Goal: Transaction & Acquisition: Purchase product/service

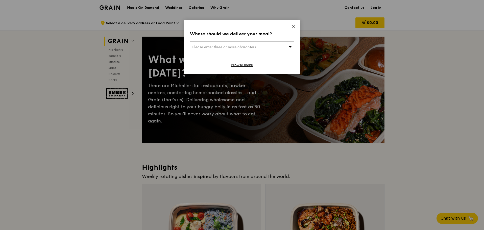
click at [239, 47] on span "Please enter three or more characters" at bounding box center [224, 47] width 64 height 4
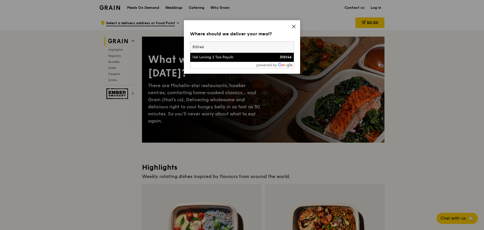
type input "310146"
click at [226, 60] on li "146 Lorong 2 Toa Payoh 310146" at bounding box center [241, 57] width 103 height 9
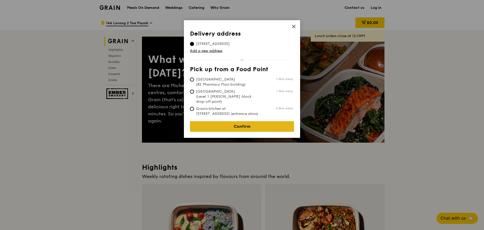
click at [227, 127] on link "Confirm" at bounding box center [242, 126] width 104 height 11
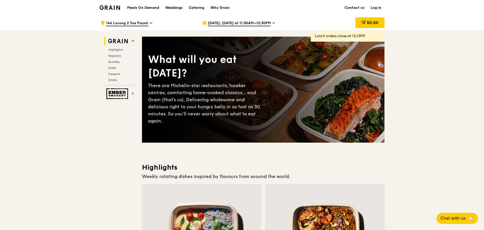
click at [233, 24] on span "[DATE], [DATE] at 11:30AM–12:30PM" at bounding box center [239, 24] width 63 height 6
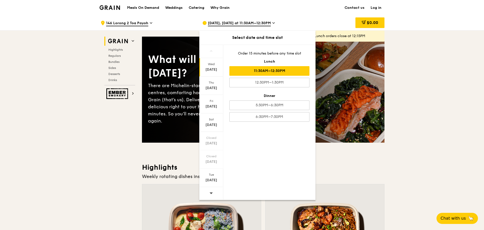
click at [249, 71] on div "11:30AM–12:30PM" at bounding box center [269, 71] width 80 height 10
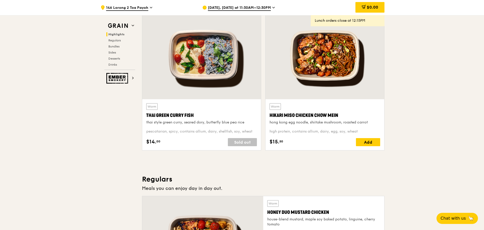
scroll to position [177, 0]
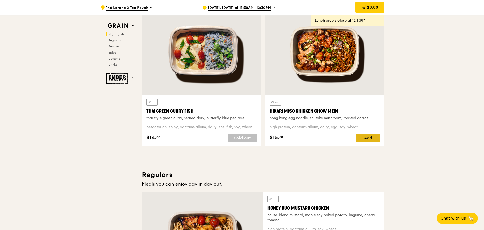
click at [372, 140] on div "Add" at bounding box center [368, 138] width 24 height 8
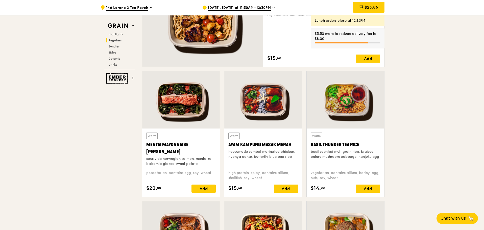
scroll to position [404, 0]
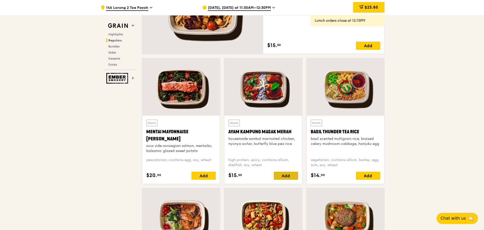
click at [283, 174] on div "Add" at bounding box center [286, 176] width 24 height 8
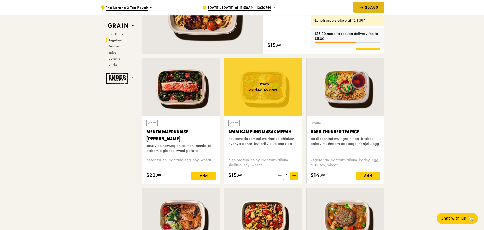
click at [371, 6] on span "$37.80" at bounding box center [370, 7] width 13 height 5
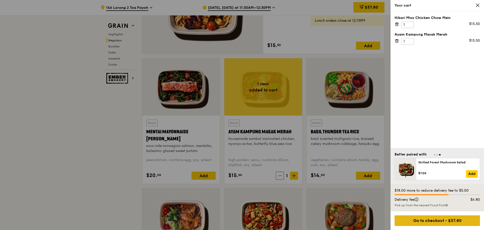
click at [447, 222] on div "Go to checkout - $37.80" at bounding box center [436, 220] width 85 height 11
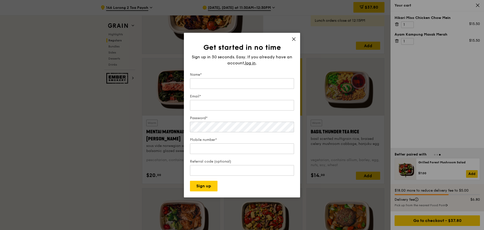
click at [293, 36] on div "Get started in no time Sign up in 30 seconds. Easy. If you already have an acco…" at bounding box center [242, 115] width 116 height 165
click at [293, 39] on icon at bounding box center [293, 39] width 5 height 5
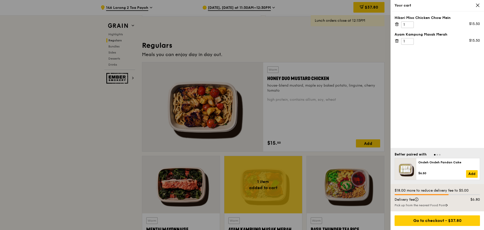
scroll to position [303, 0]
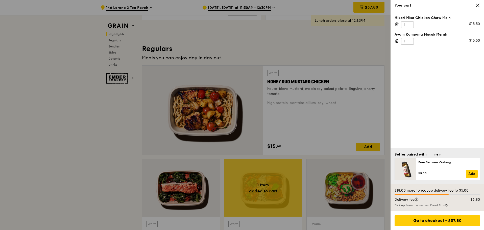
click at [478, 7] on icon at bounding box center [477, 5] width 5 height 5
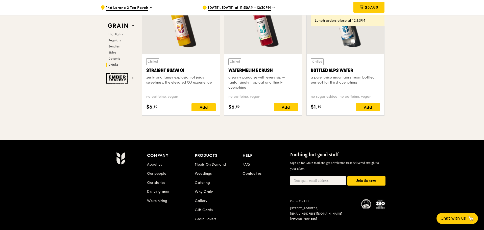
scroll to position [2045, 0]
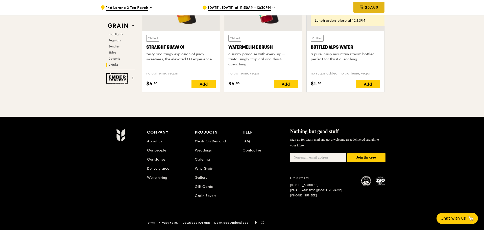
click at [365, 10] on div "$37.80" at bounding box center [368, 7] width 31 height 11
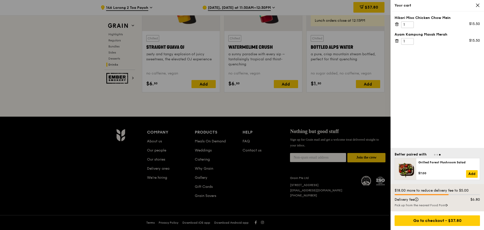
click at [475, 5] on icon at bounding box center [477, 5] width 5 height 5
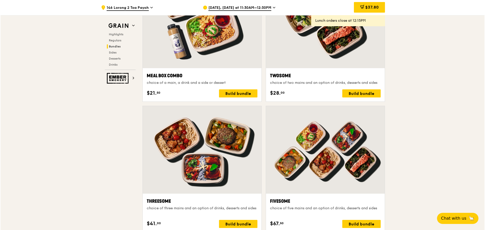
scroll to position [631, 0]
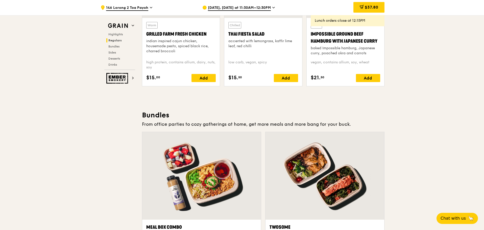
click at [306, 173] on div at bounding box center [324, 176] width 119 height 88
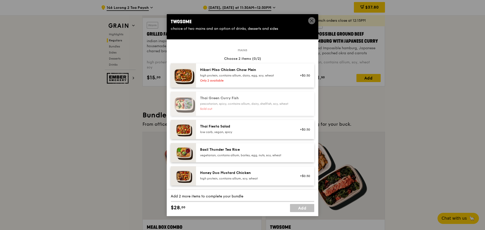
click at [219, 81] on div "Only 2 available" at bounding box center [245, 80] width 91 height 4
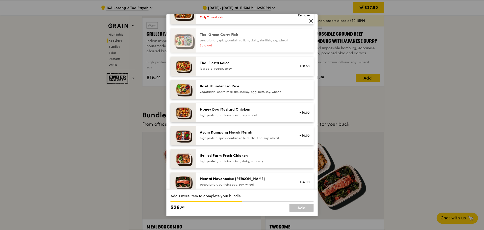
scroll to position [76, 0]
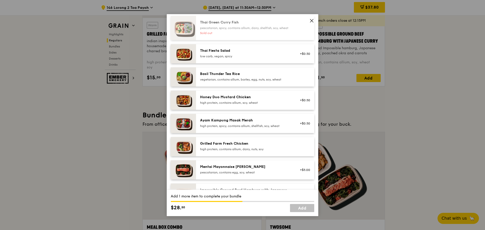
click at [240, 123] on div "Ayam Kampung Masak Merah" at bounding box center [245, 120] width 91 height 5
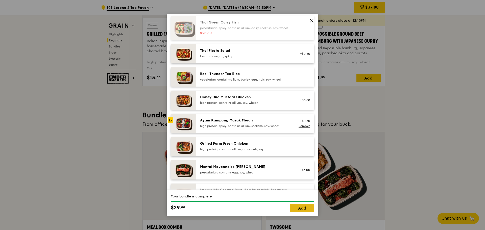
click at [299, 208] on link "Add" at bounding box center [302, 208] width 24 height 8
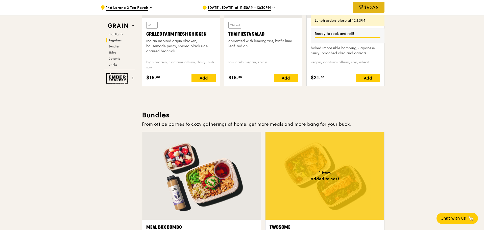
click at [378, 7] on div "$63.95" at bounding box center [369, 7] width 32 height 11
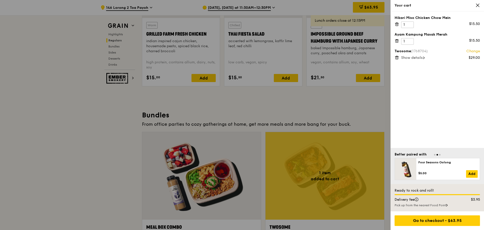
click at [419, 57] on span "Show details" at bounding box center [411, 58] width 21 height 4
click at [397, 41] on icon at bounding box center [396, 41] width 5 height 5
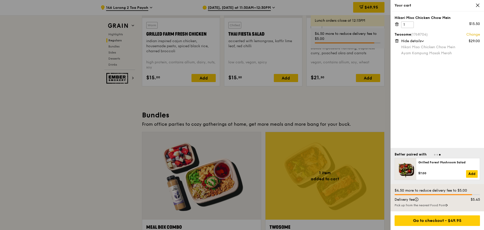
click at [397, 23] on icon at bounding box center [396, 24] width 5 height 5
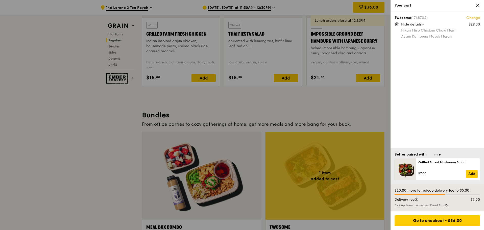
click at [89, 122] on div at bounding box center [242, 115] width 484 height 230
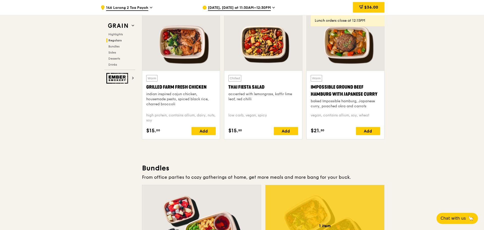
scroll to position [505, 0]
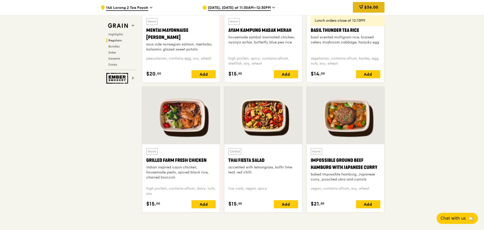
click at [360, 5] on icon at bounding box center [361, 7] width 4 height 4
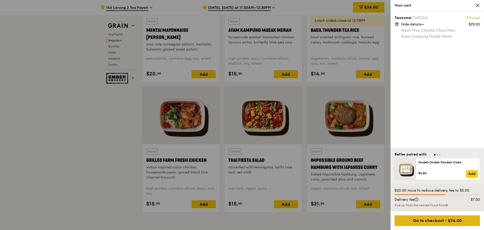
click at [441, 221] on div "Go to checkout - $36.00" at bounding box center [436, 220] width 85 height 11
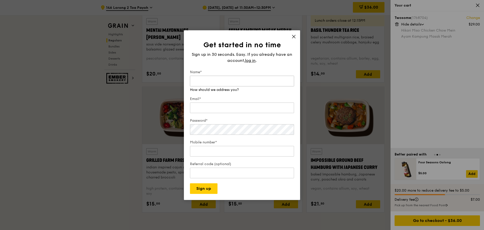
click at [204, 83] on input "Name*" at bounding box center [242, 81] width 104 height 11
click at [199, 110] on div "Email*" at bounding box center [242, 105] width 104 height 18
drag, startPoint x: 204, startPoint y: 80, endPoint x: 160, endPoint y: 79, distance: 44.4
click at [160, 79] on div "Get started in no time Sign up in 30 seconds. Easy. If you already have an acco…" at bounding box center [242, 115] width 484 height 230
click at [195, 109] on div "Email*" at bounding box center [242, 105] width 104 height 18
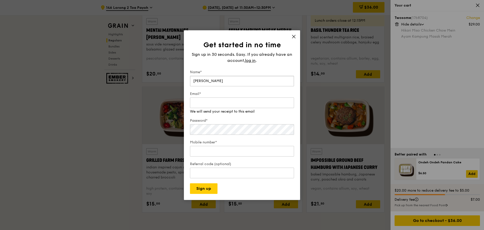
click at [214, 84] on input "[PERSON_NAME]" at bounding box center [242, 81] width 104 height 11
type input "[PERSON_NAME]"
click at [206, 104] on input "Email*" at bounding box center [242, 102] width 104 height 11
type input "[EMAIL_ADDRESS][DOMAIN_NAME]"
click at [222, 130] on div "Password* Make that at least six characters" at bounding box center [242, 124] width 104 height 23
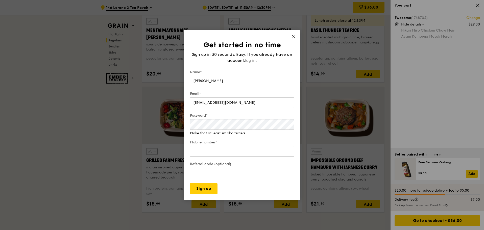
click at [251, 60] on span "log in" at bounding box center [250, 61] width 11 height 6
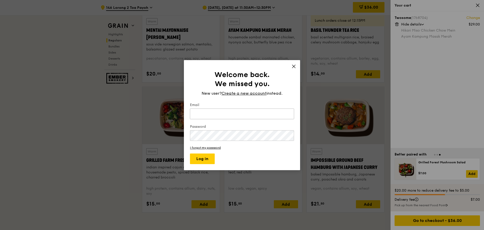
click at [211, 112] on input "Email" at bounding box center [242, 114] width 104 height 11
type input "[EMAIL_ADDRESS][DOMAIN_NAME]"
click at [190, 153] on button "Log in" at bounding box center [202, 158] width 25 height 11
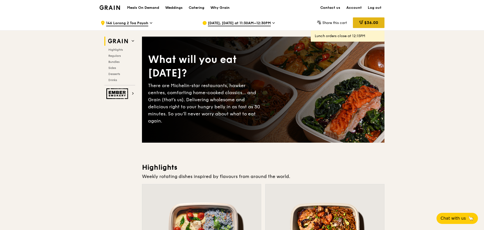
click at [364, 23] on span "$36.00" at bounding box center [371, 22] width 14 height 5
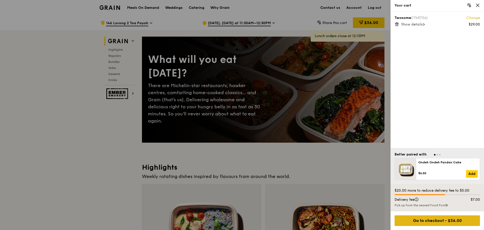
click at [429, 220] on div "Go to checkout - $36.00" at bounding box center [436, 220] width 85 height 11
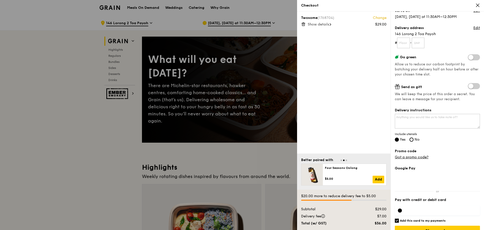
scroll to position [61, 0]
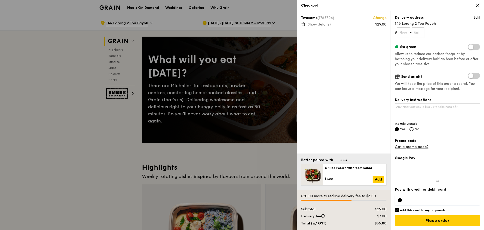
click at [414, 208] on div at bounding box center [436, 200] width 85 height 16
click at [395, 209] on input "Add this card to my payments" at bounding box center [396, 210] width 4 height 4
checkbox input "false"
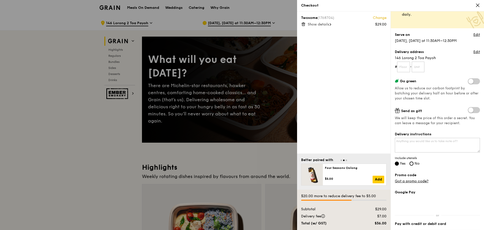
scroll to position [0, 0]
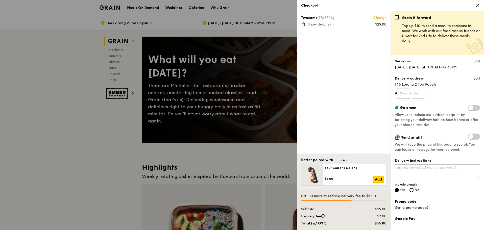
click at [403, 92] on input "text" at bounding box center [403, 93] width 13 height 11
type input "12"
click at [422, 93] on input "text" at bounding box center [417, 93] width 13 height 11
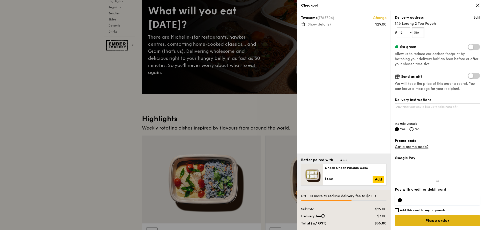
scroll to position [76, 0]
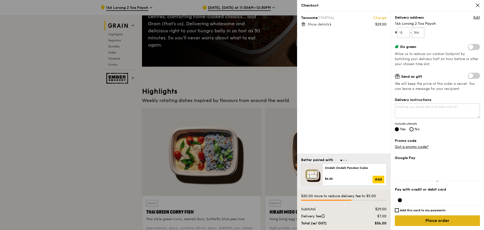
type input "316"
click at [431, 221] on input "Place order" at bounding box center [436, 220] width 85 height 11
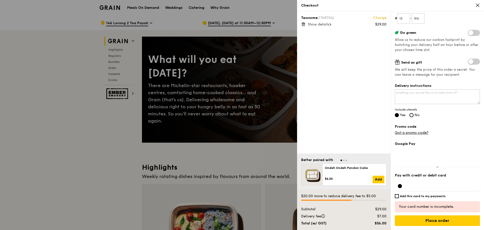
scroll to position [61, 0]
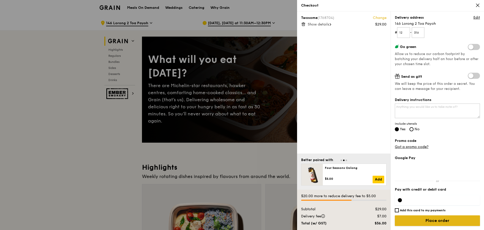
click at [444, 221] on input "Place order" at bounding box center [436, 220] width 85 height 11
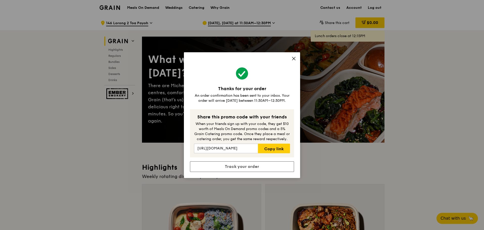
drag, startPoint x: 295, startPoint y: 58, endPoint x: 280, endPoint y: 55, distance: 15.1
click at [294, 58] on icon at bounding box center [293, 58] width 5 height 5
